Goal: Task Accomplishment & Management: Complete application form

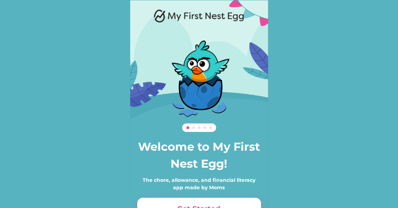
scroll to position [48, 0]
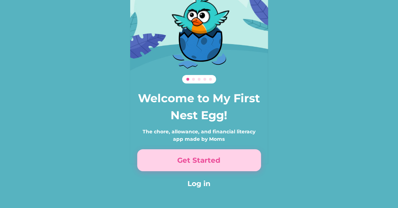
click at [221, 160] on button "Get Started" at bounding box center [199, 160] width 124 height 22
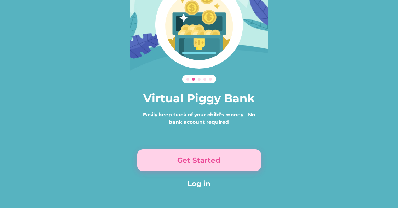
click at [221, 160] on button "Get Started" at bounding box center [199, 160] width 124 height 22
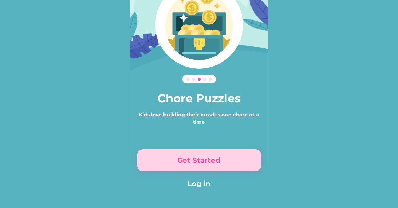
click at [221, 160] on button "Get Started" at bounding box center [199, 160] width 124 height 22
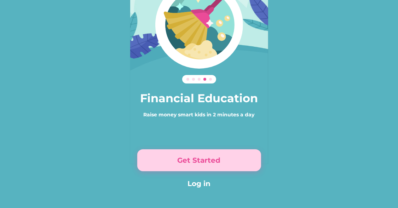
click at [221, 160] on button "Get Started" at bounding box center [199, 160] width 124 height 22
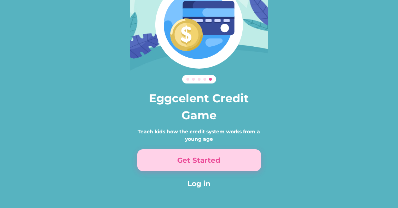
click at [221, 160] on button "Get Started" at bounding box center [199, 160] width 124 height 22
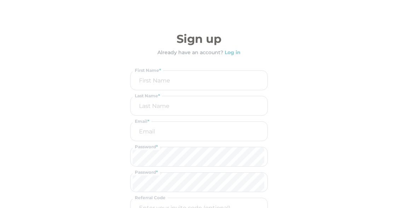
click at [221, 160] on div "Sign up Already have an account? Log in First Name * Last Name * Email * Passwo…" at bounding box center [199, 148] width 138 height 236
